Goal: Task Accomplishment & Management: Complete application form

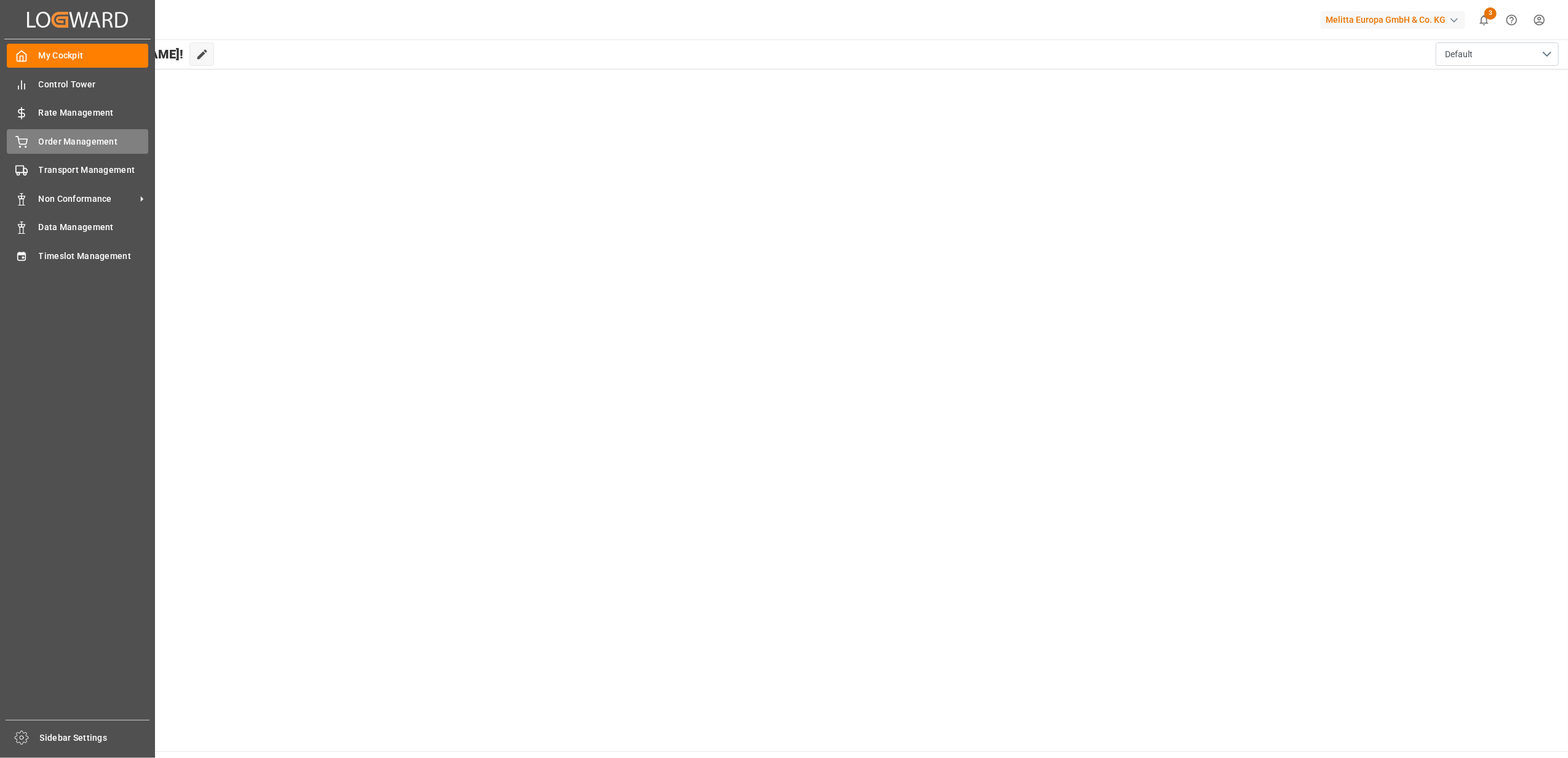
click at [101, 138] on span "Order Management" at bounding box center [94, 142] width 110 height 13
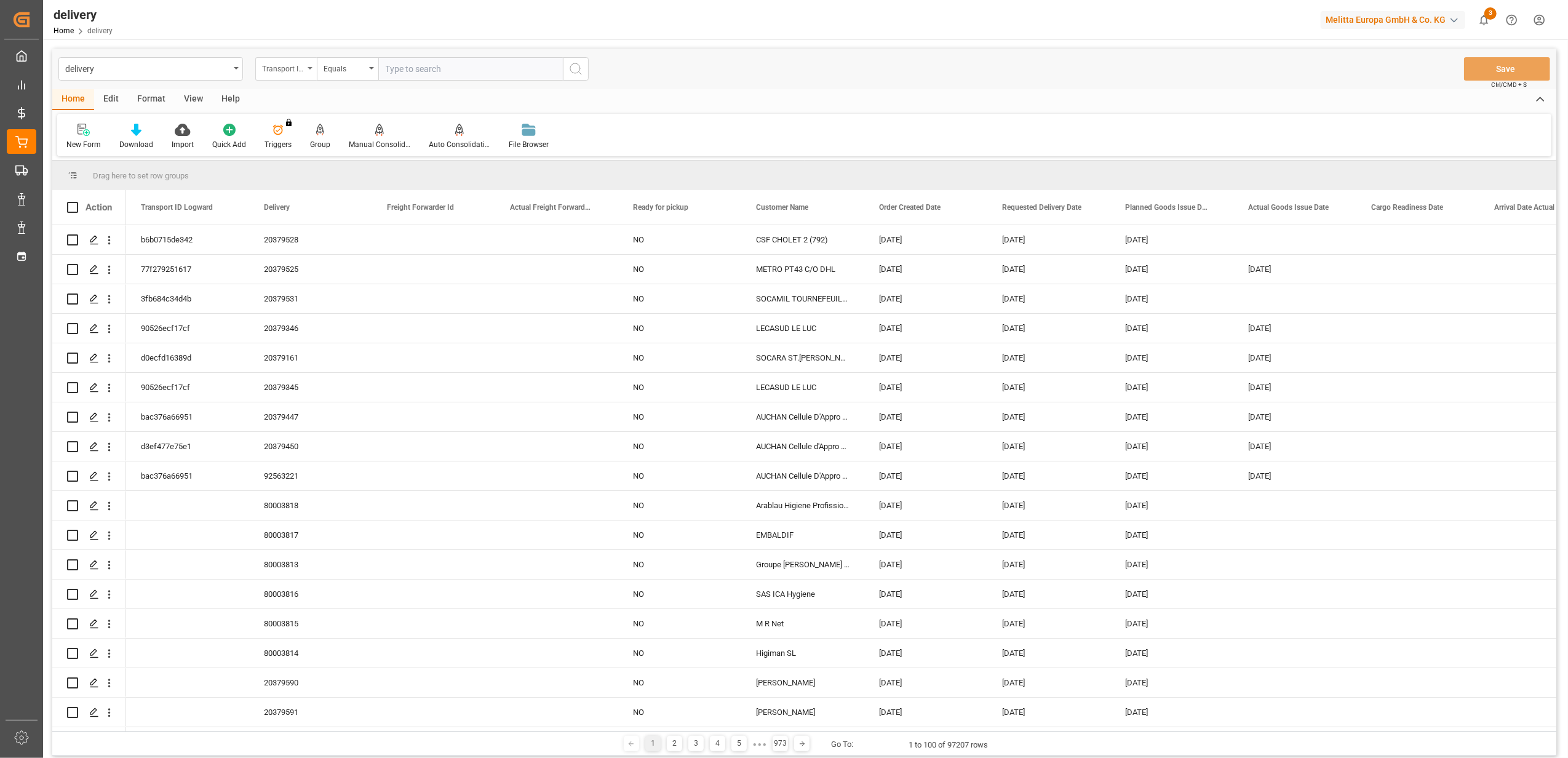
click at [309, 67] on icon "open menu" at bounding box center [310, 69] width 5 height 3
click at [312, 161] on div "Delivery" at bounding box center [348, 151] width 184 height 26
click at [414, 72] on input "text" at bounding box center [470, 69] width 184 height 23
paste input "20378820"
type input "20378820"
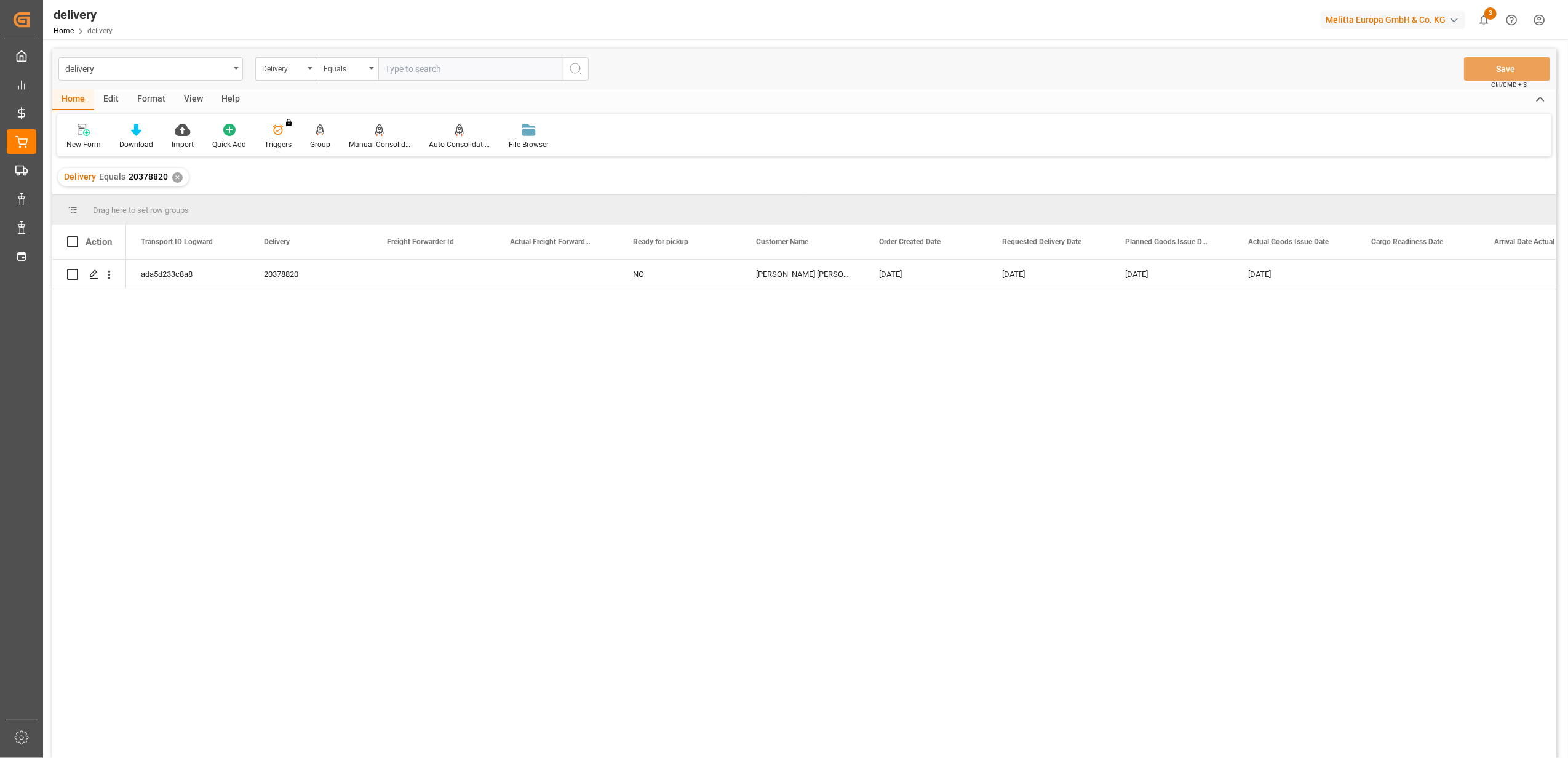
click at [175, 176] on div "✕" at bounding box center [177, 177] width 11 height 11
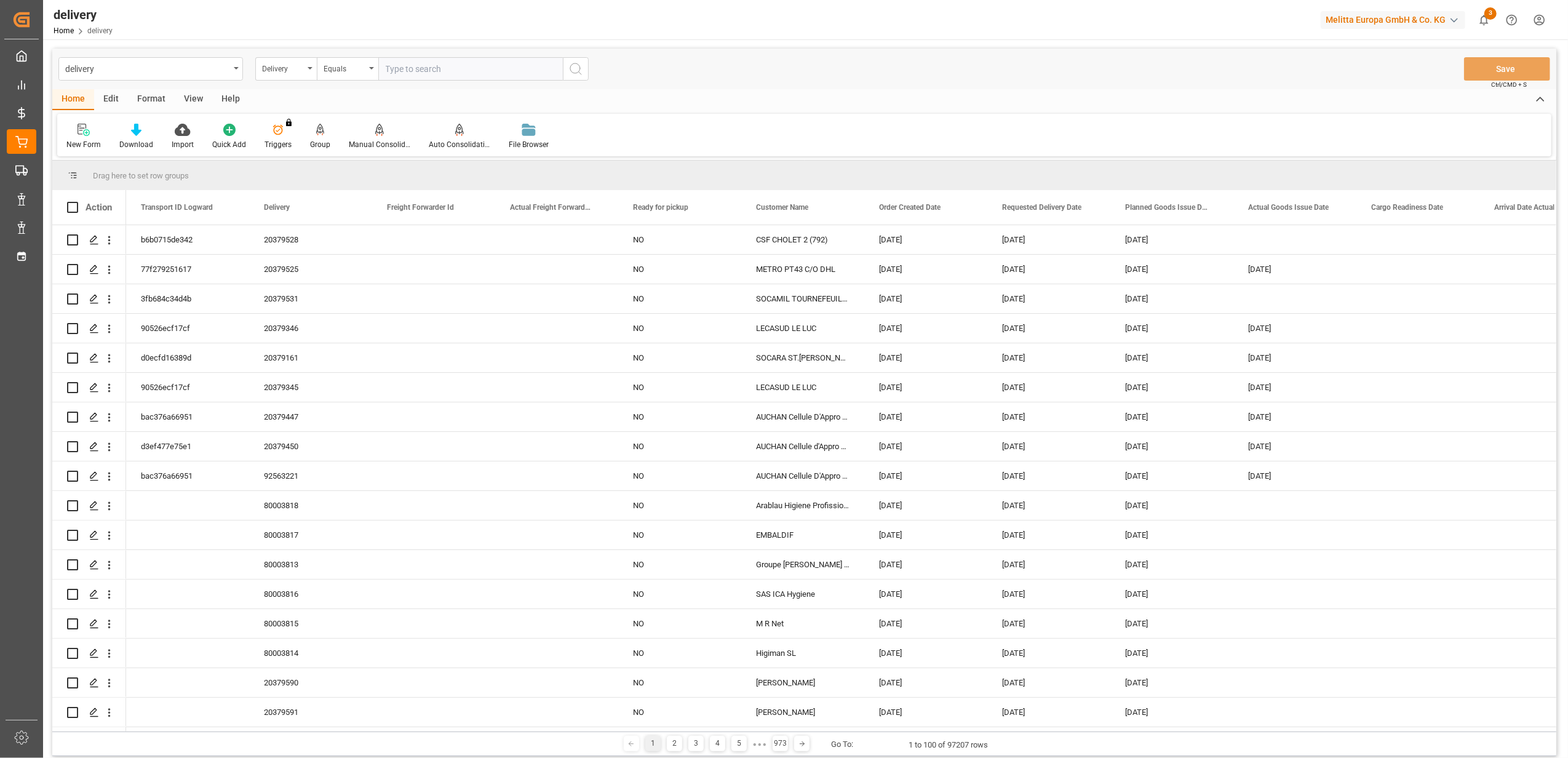
click at [512, 68] on input "text" at bounding box center [470, 69] width 184 height 23
paste input "20379152"
type input "20379152"
click at [579, 63] on icon "search button" at bounding box center [575, 69] width 14 height 14
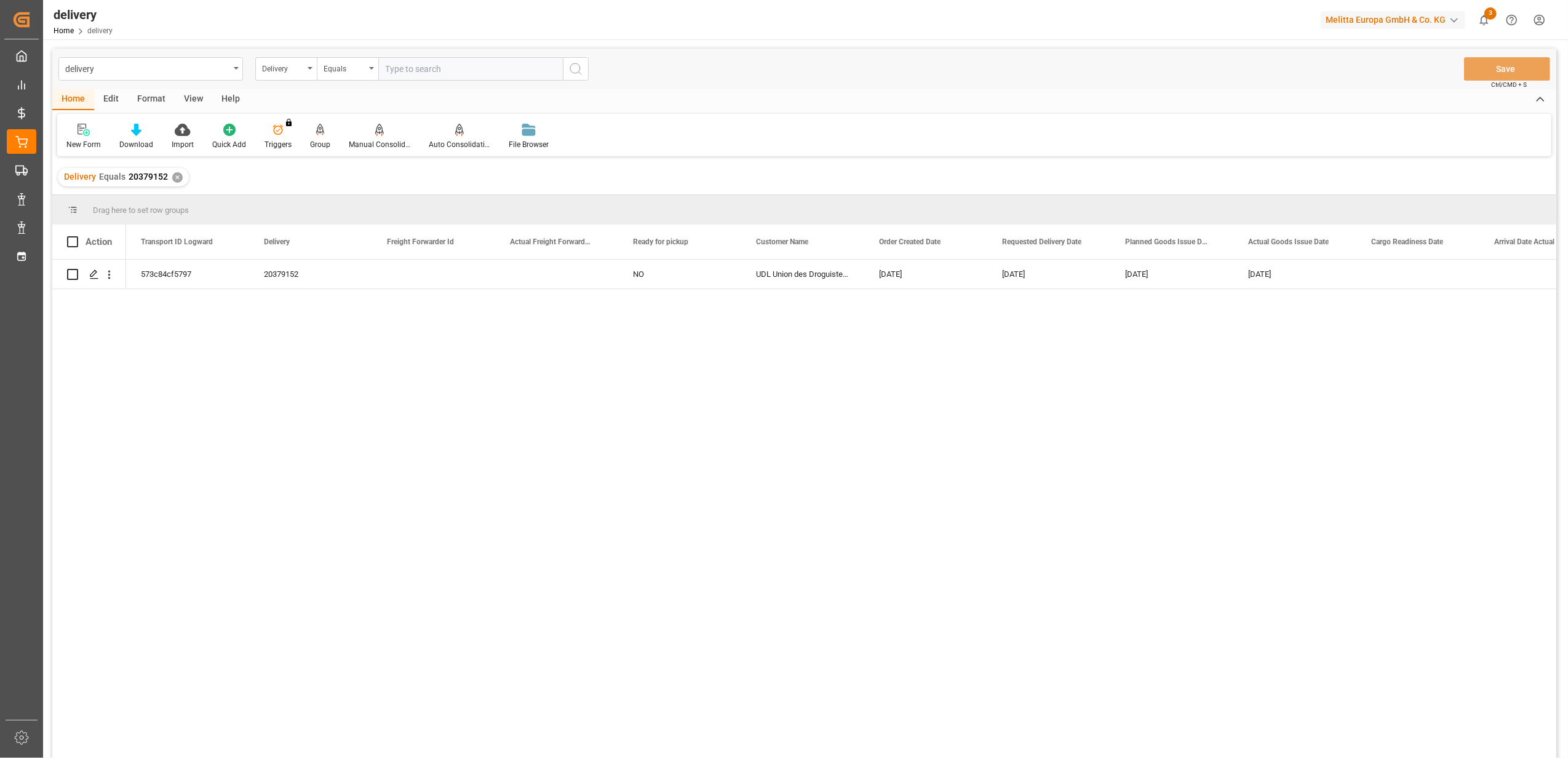
click at [176, 181] on div "✕" at bounding box center [177, 177] width 11 height 11
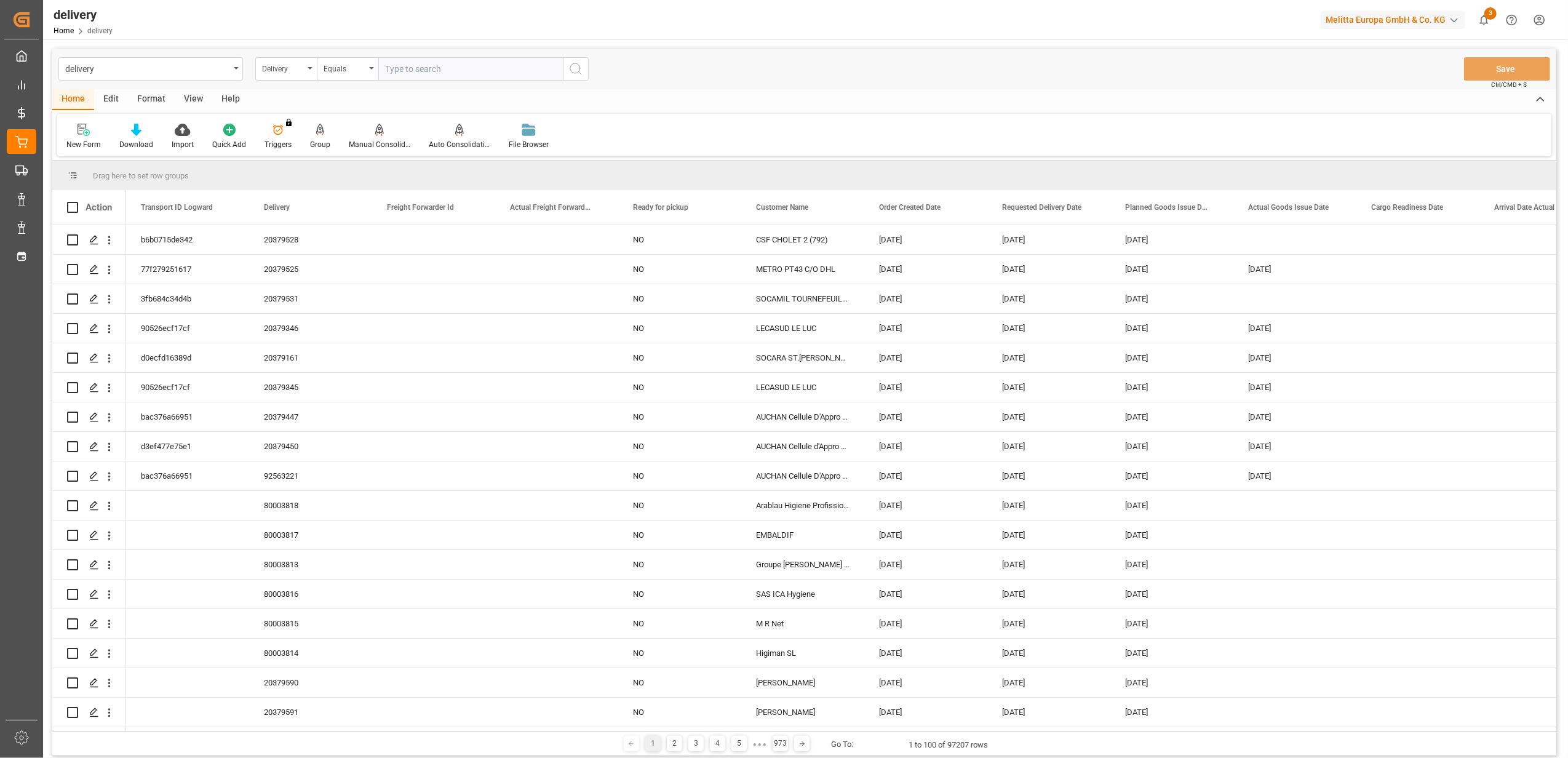
click at [444, 67] on input "text" at bounding box center [470, 69] width 184 height 23
paste input "20379141"
type input "20379141"
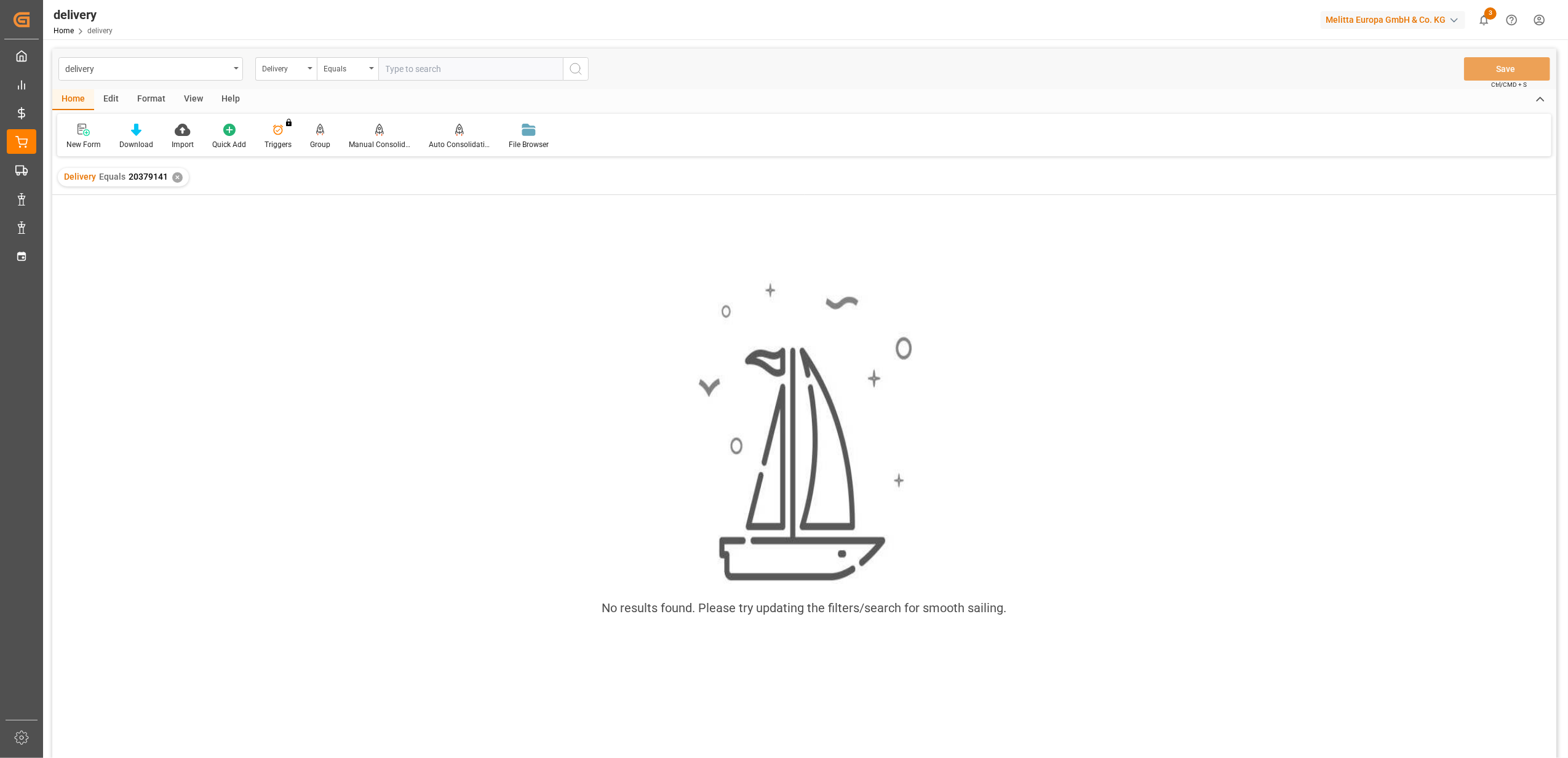
click at [177, 176] on div "✕" at bounding box center [177, 177] width 11 height 11
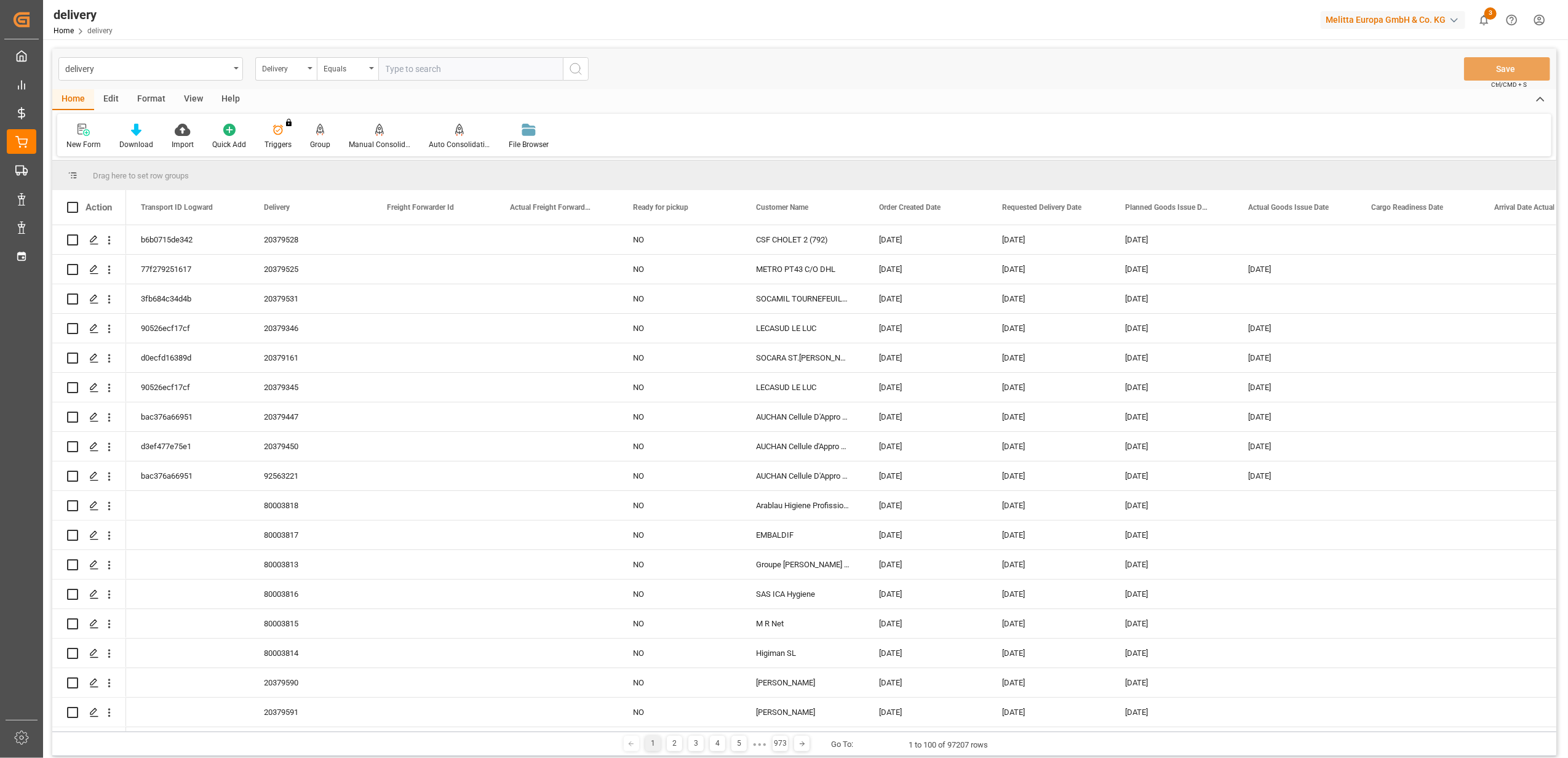
click at [436, 72] on input "text" at bounding box center [470, 69] width 184 height 23
type input "20379141"
click at [581, 69] on icon "search button" at bounding box center [575, 69] width 14 height 14
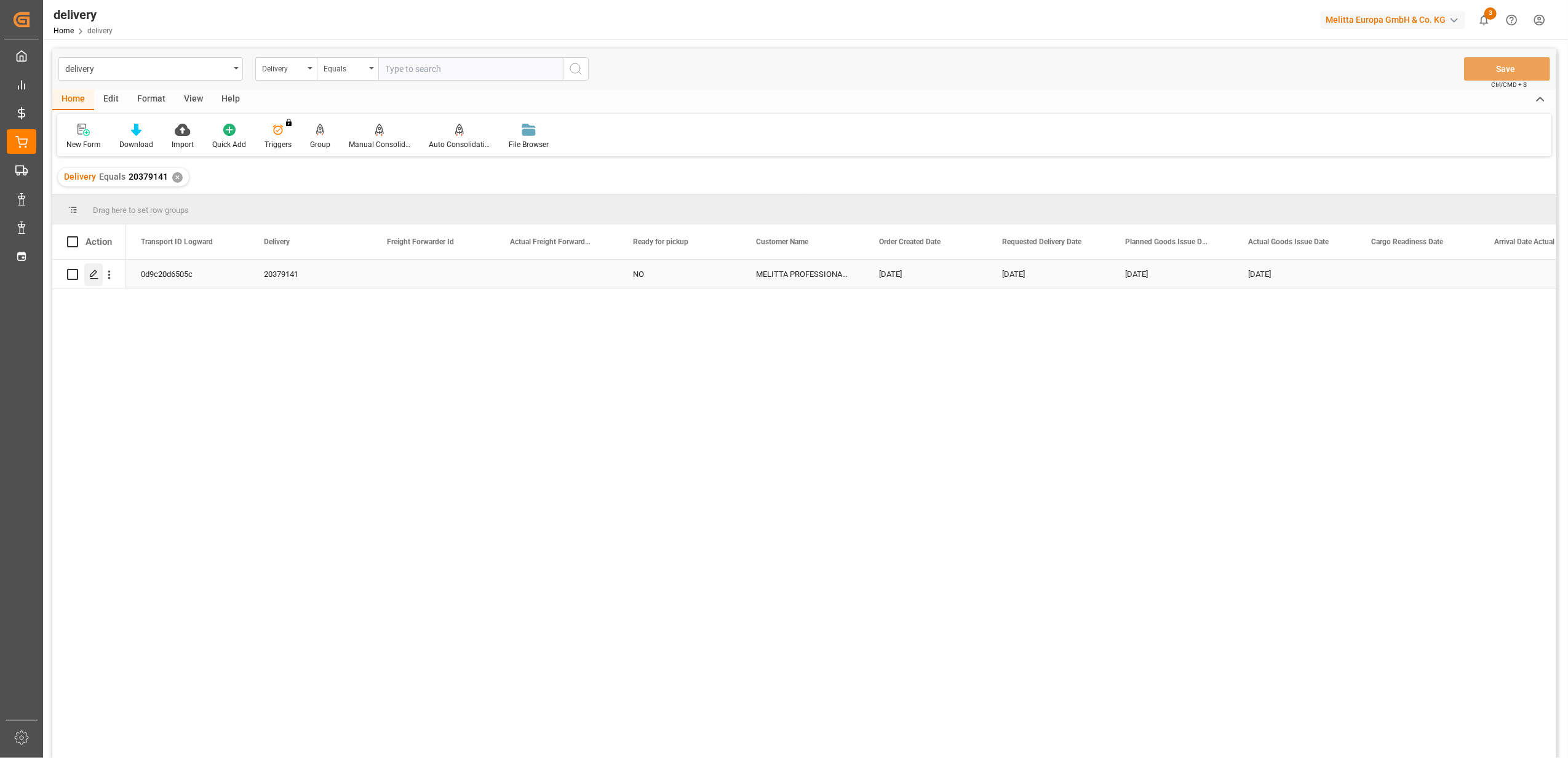
click at [92, 281] on div "Press SPACE to select this row." at bounding box center [93, 275] width 18 height 23
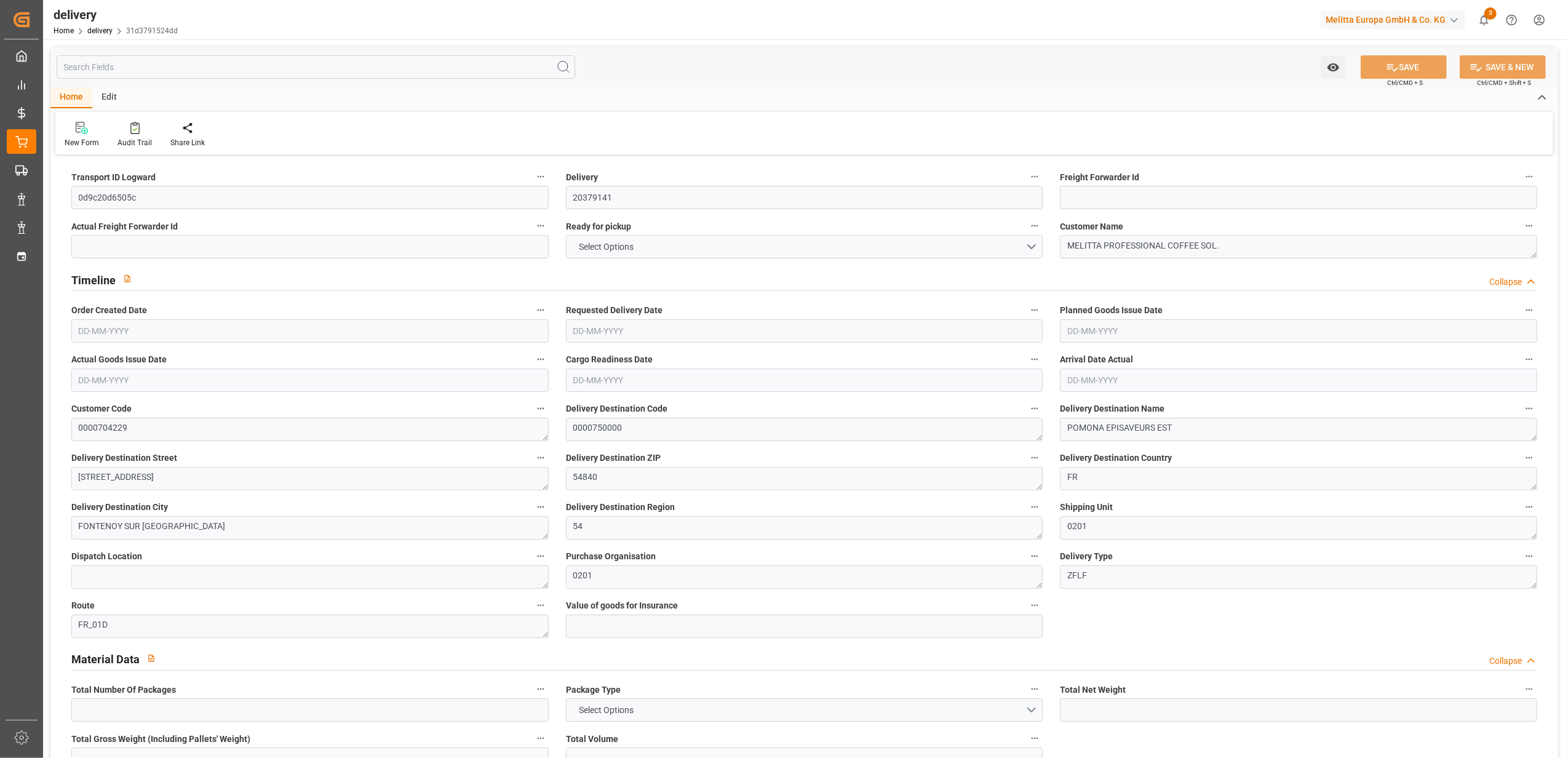
type input "1"
type input "42.049"
type input "84.056"
type input "312.192"
type input "32"
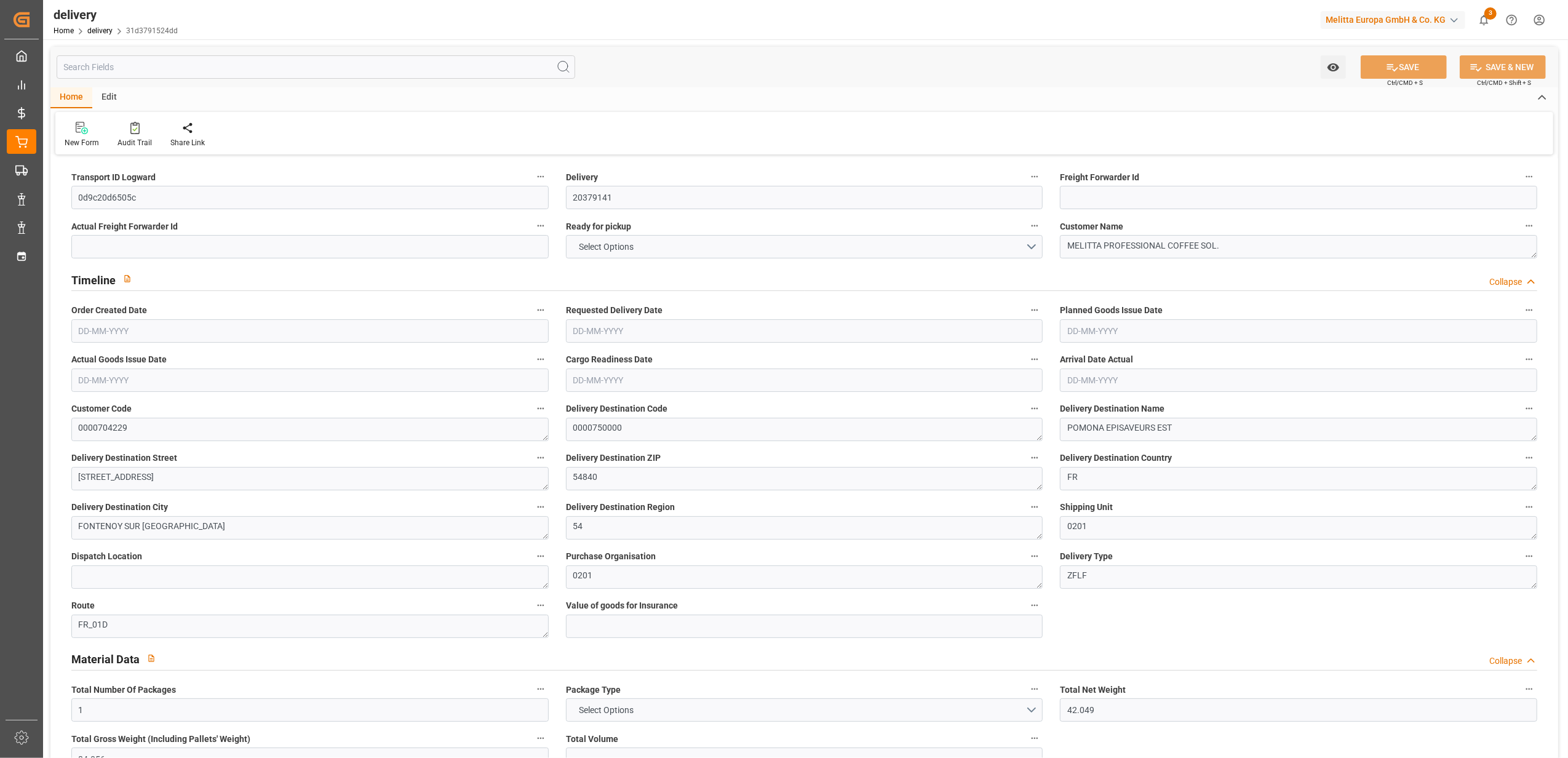
type input "2"
type input "1"
type input "2"
type input "1"
type input "0"
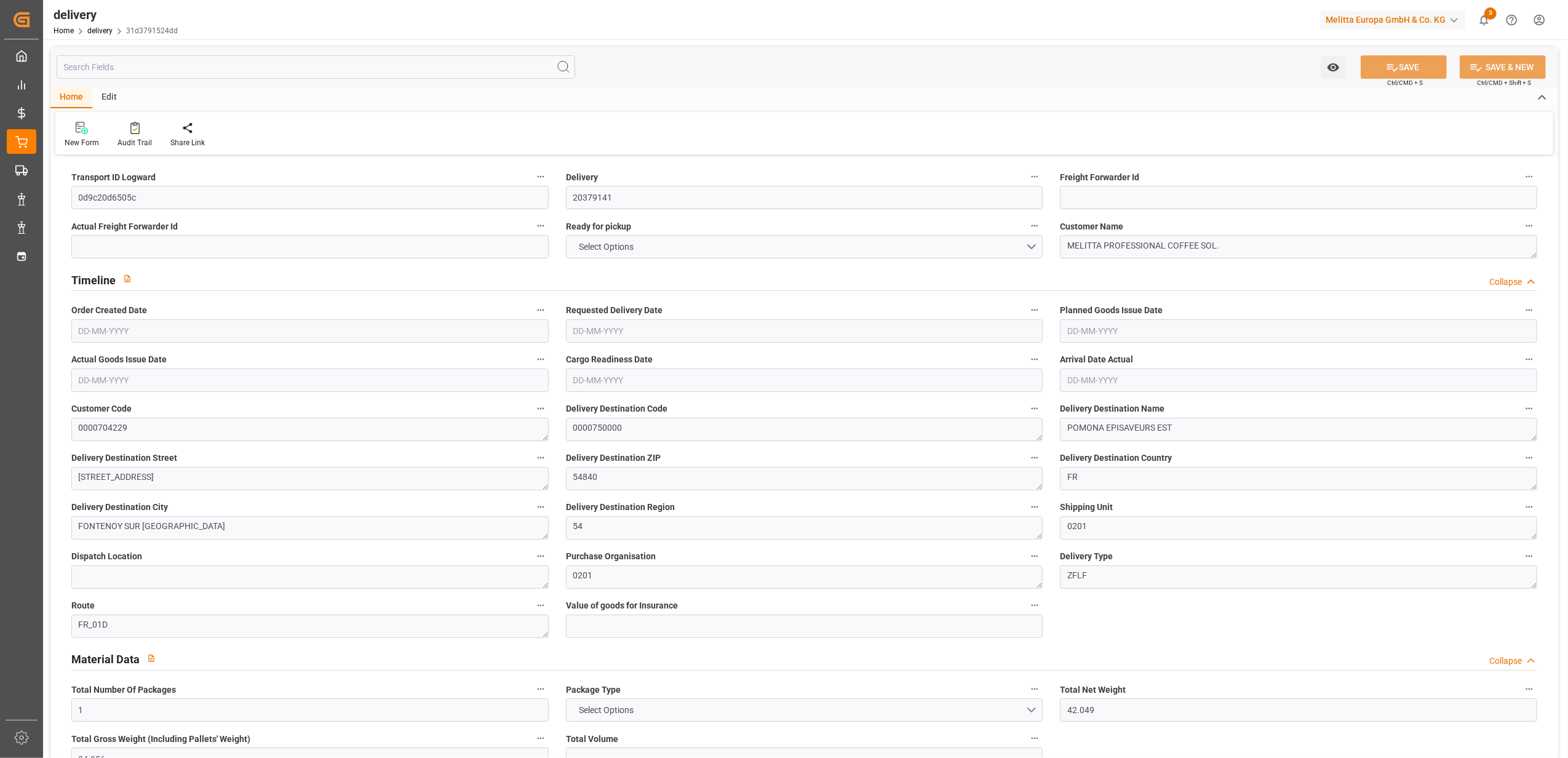
type input "0"
type input "37.26"
type input "2.45"
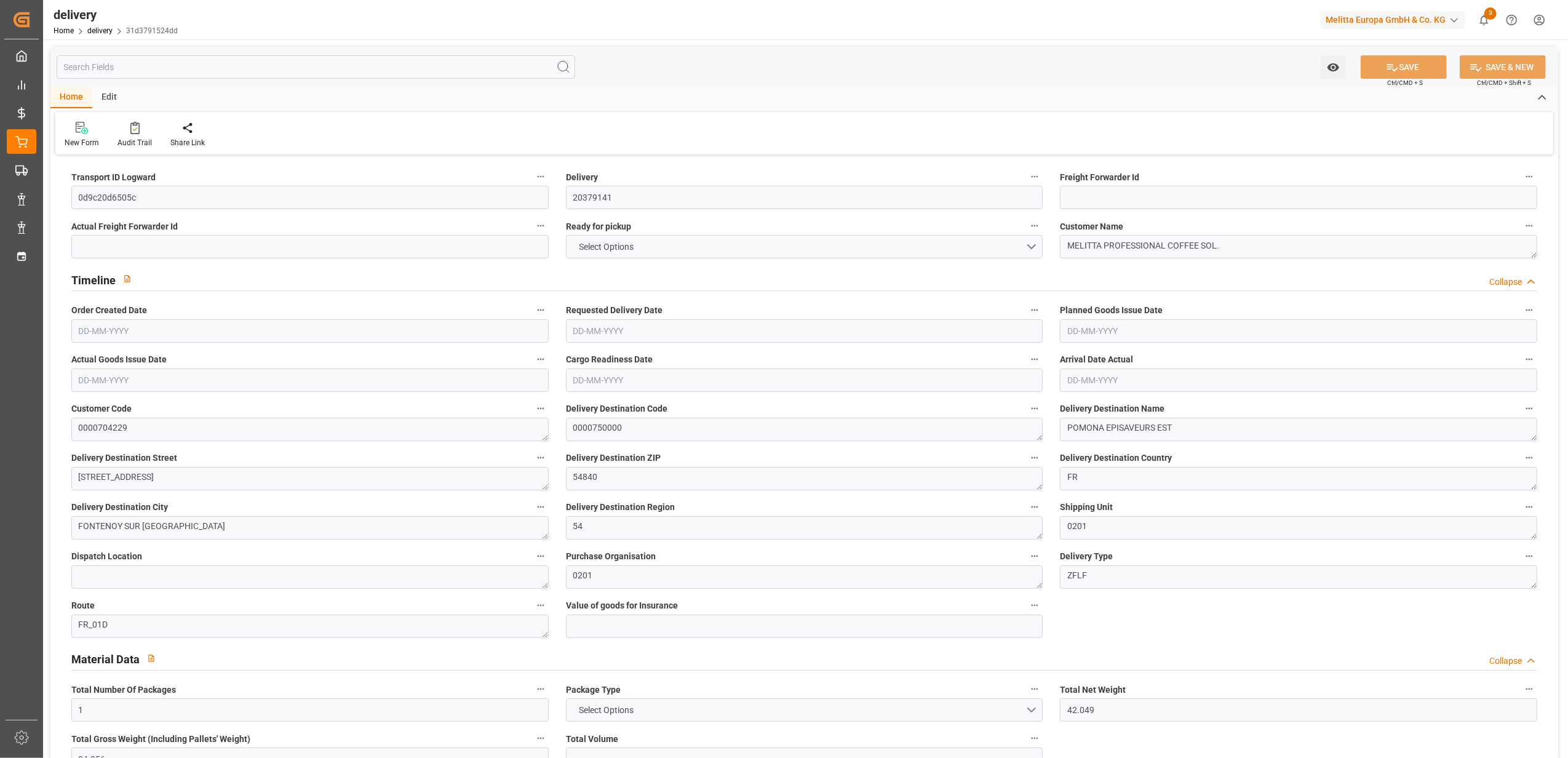
type input "11.52"
type input "1.5"
type input "1.3"
type input "0"
type input "3"
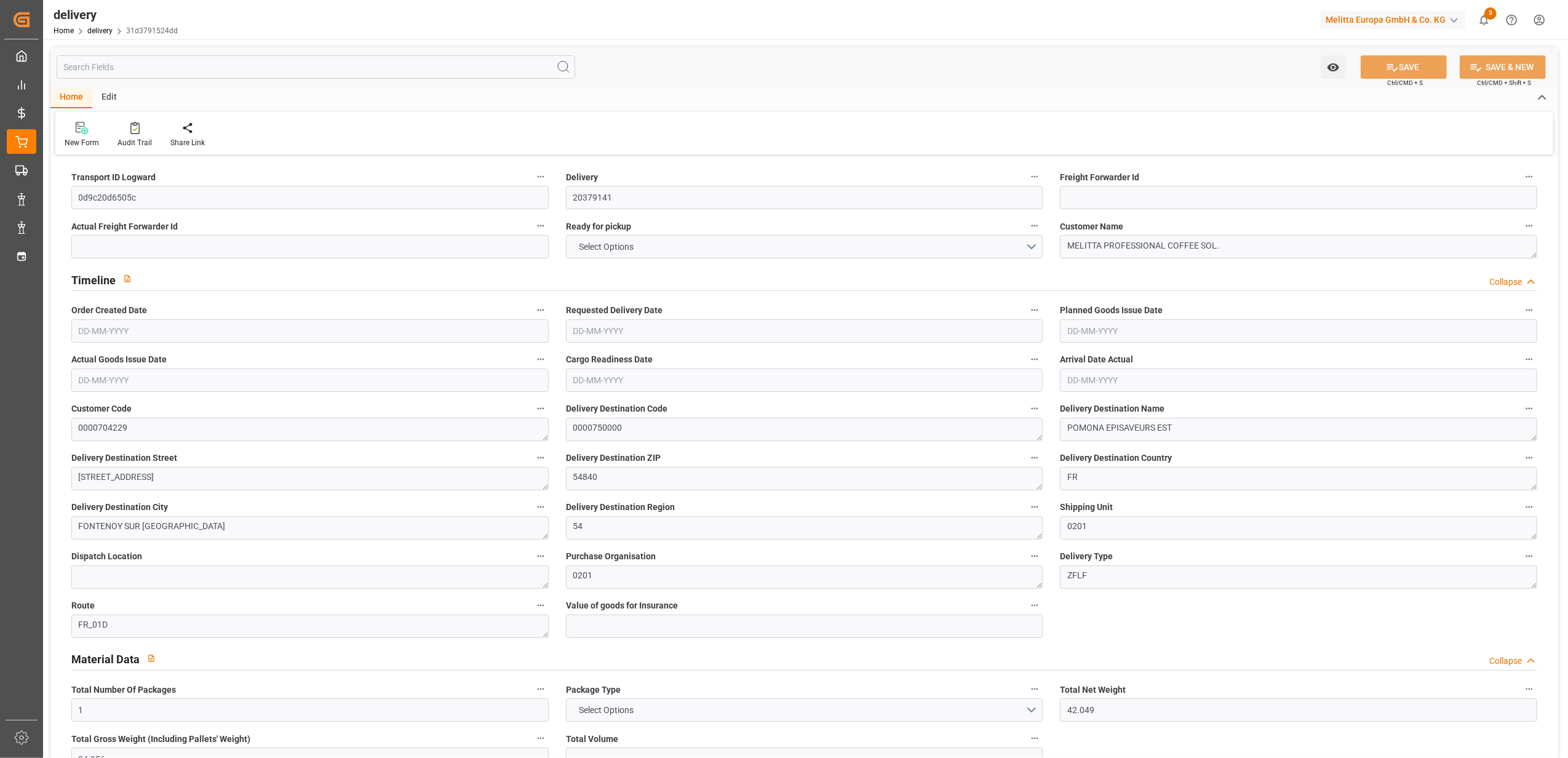
type input "61.057"
type input "101"
type input "127.7575"
type input "0.0082"
type input "0"
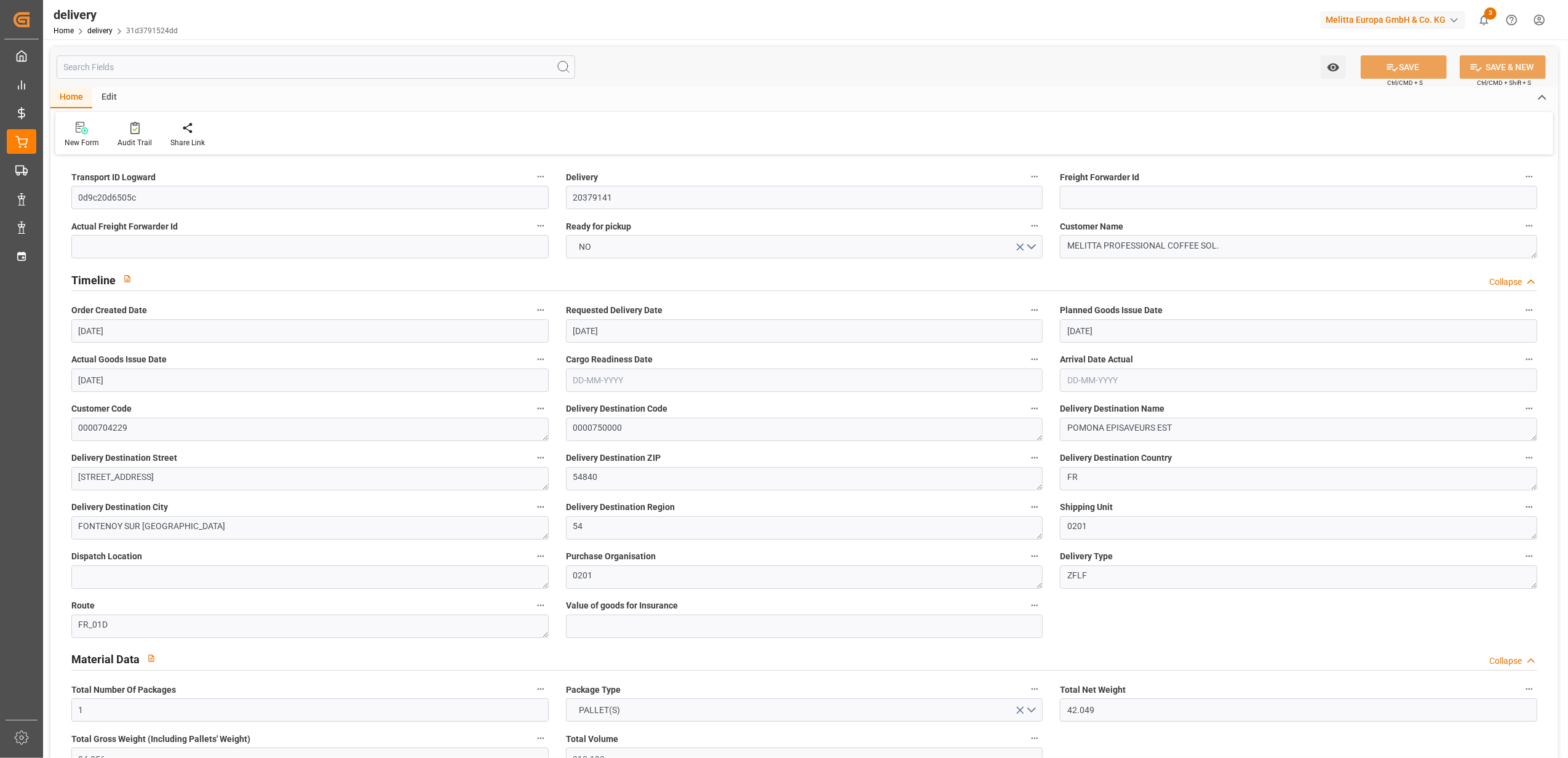
type input "[DATE]"
type input "[DATE] 11:01"
